Goal: Information Seeking & Learning: Learn about a topic

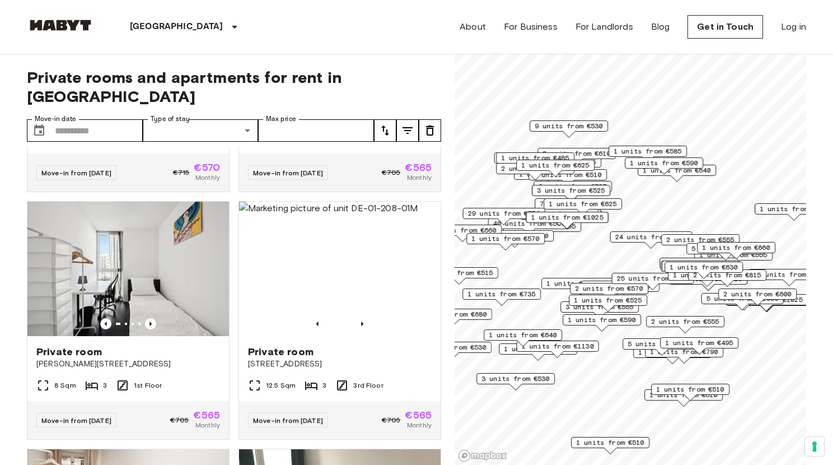
scroll to position [2156, 0]
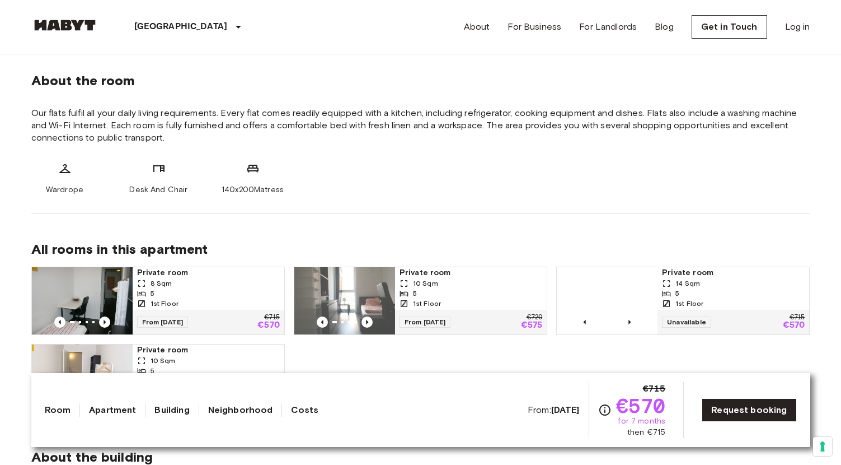
scroll to position [410, 0]
